Goal: Information Seeking & Learning: Learn about a topic

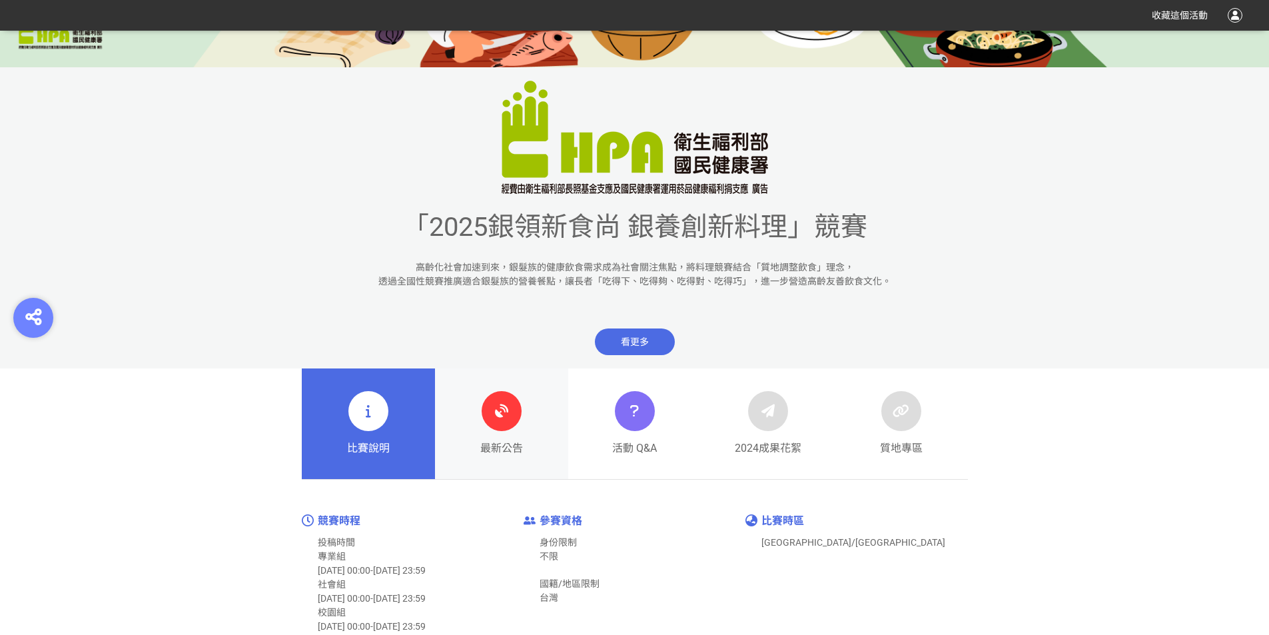
scroll to position [466, 0]
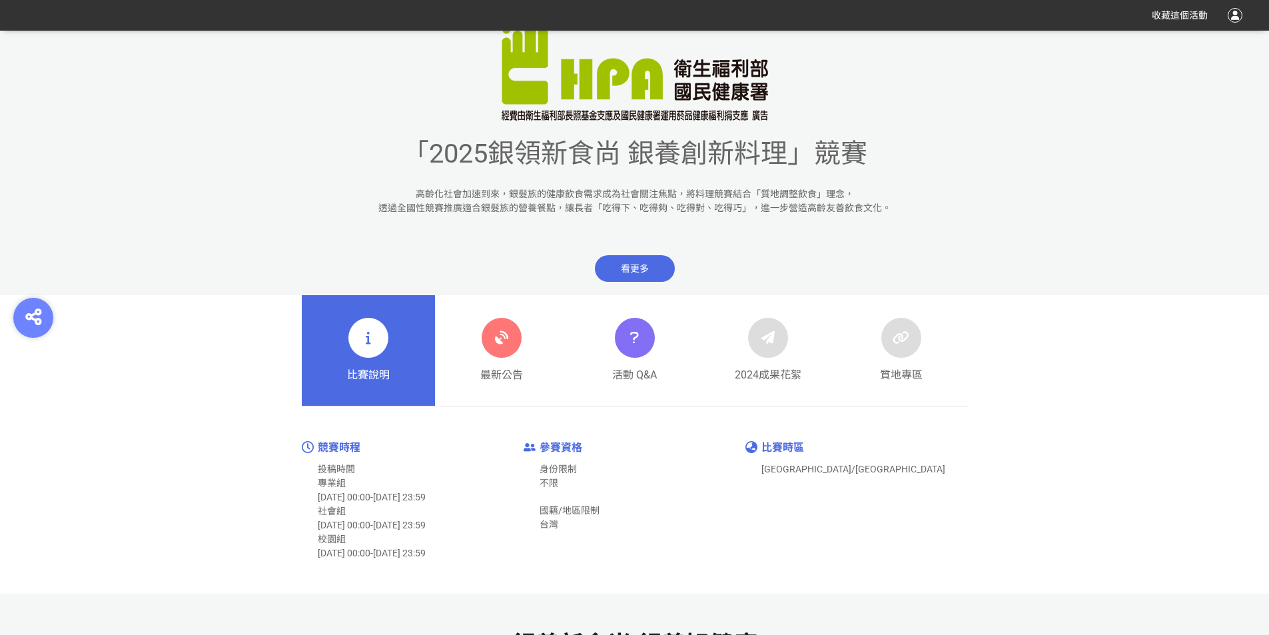
click at [639, 263] on span "看更多" at bounding box center [635, 268] width 80 height 27
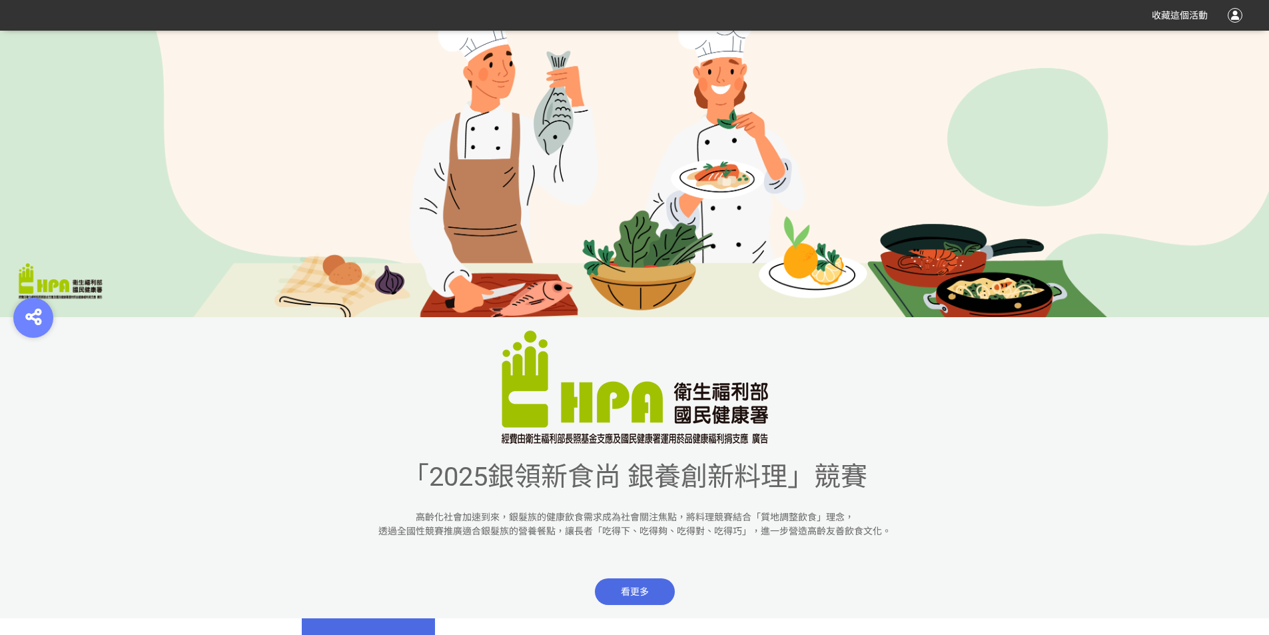
scroll to position [143, 0]
click at [620, 587] on span "看更多" at bounding box center [635, 592] width 80 height 27
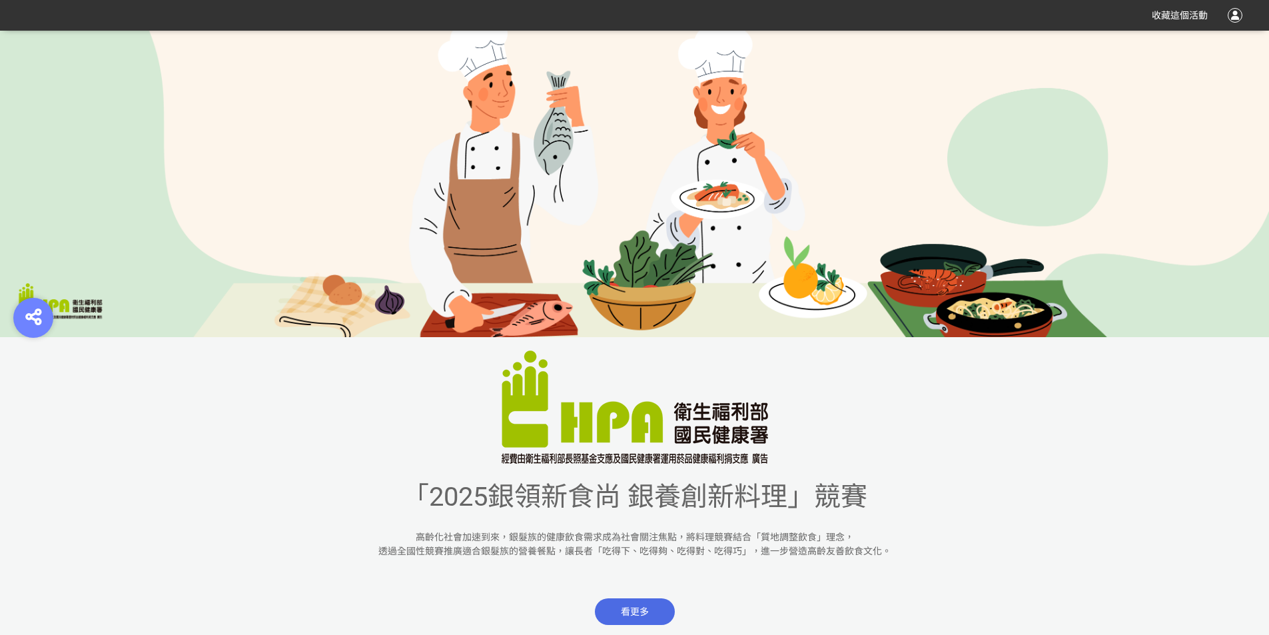
scroll to position [267, 0]
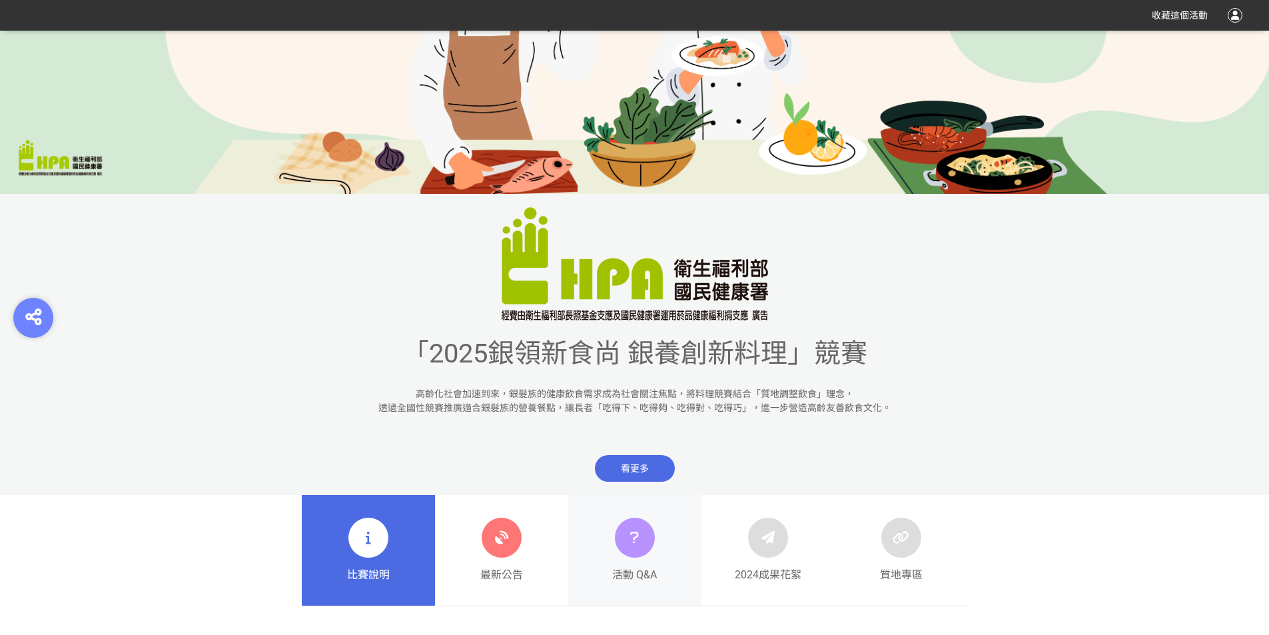
click at [637, 538] on icon at bounding box center [634, 538] width 19 height 24
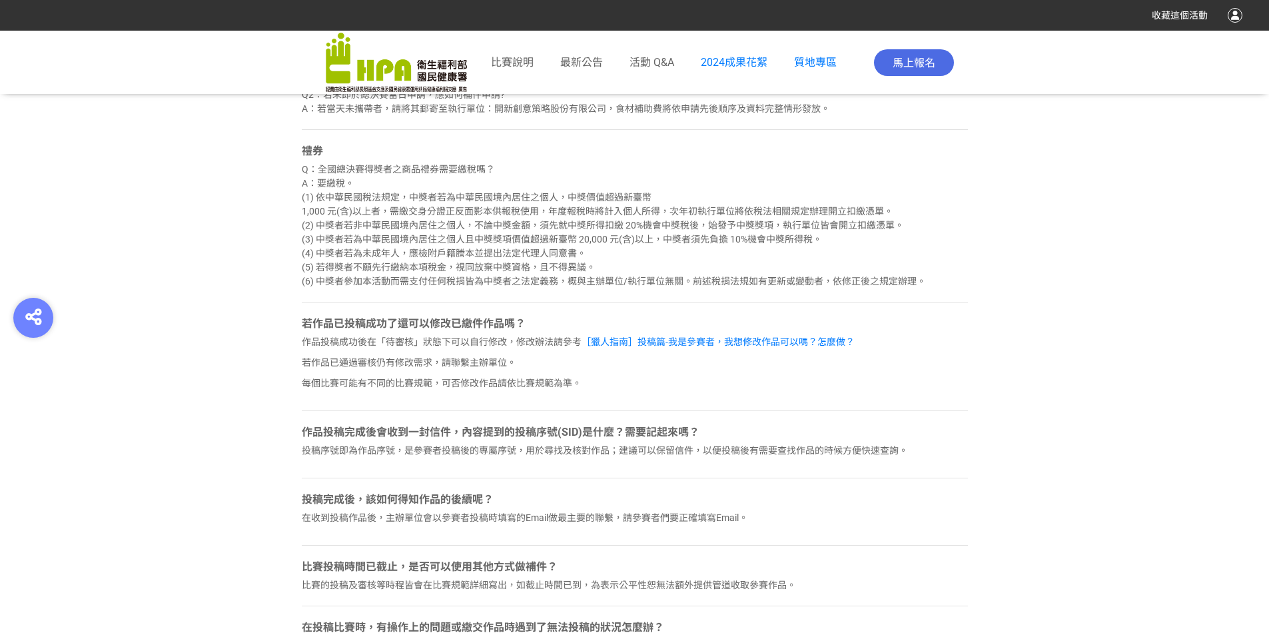
scroll to position [1393, 0]
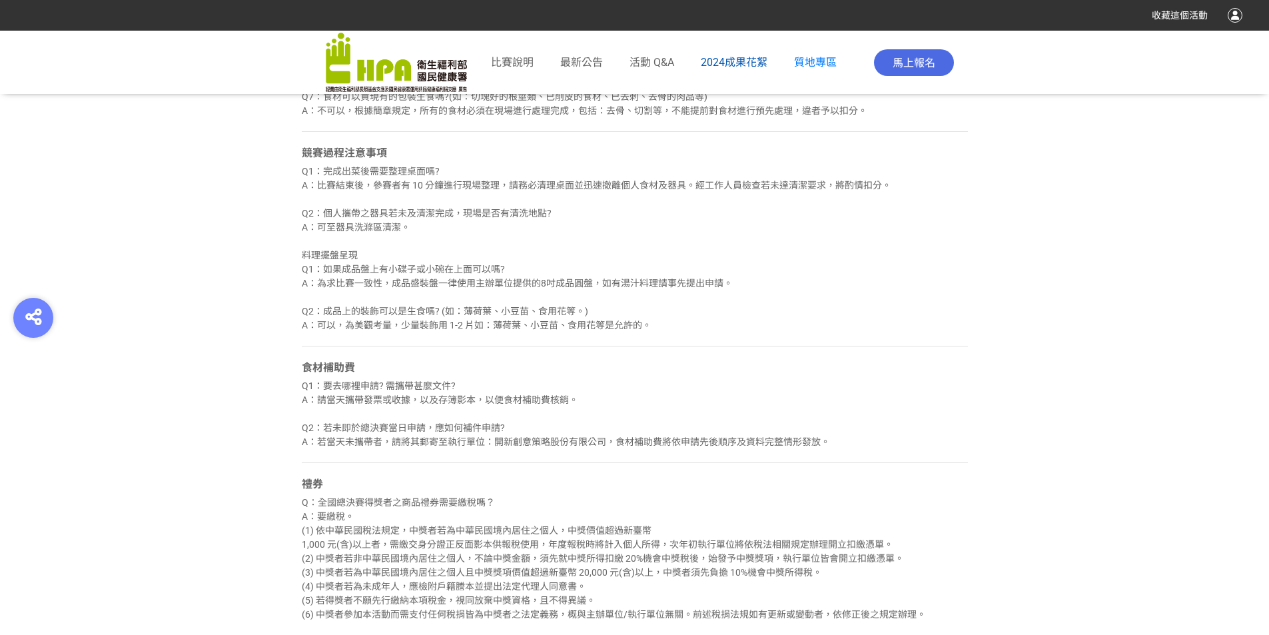
click at [735, 61] on span "2024成果花絮" at bounding box center [734, 62] width 67 height 13
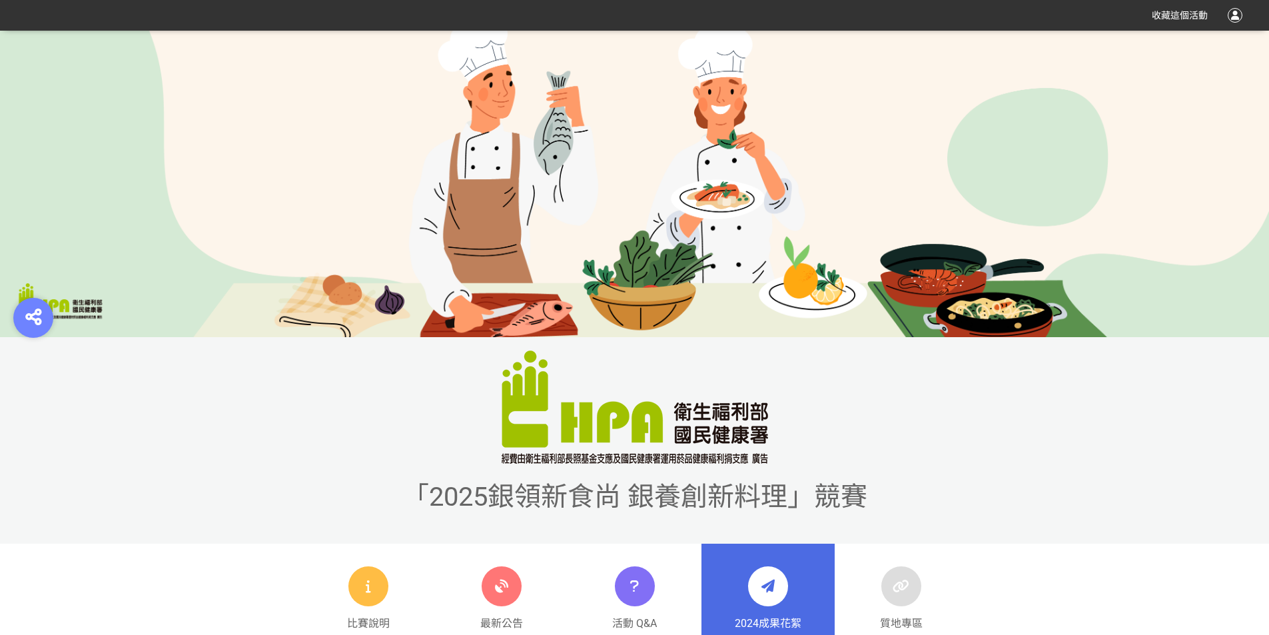
scroll to position [267, 0]
